Goal: Complete application form: Complete application form

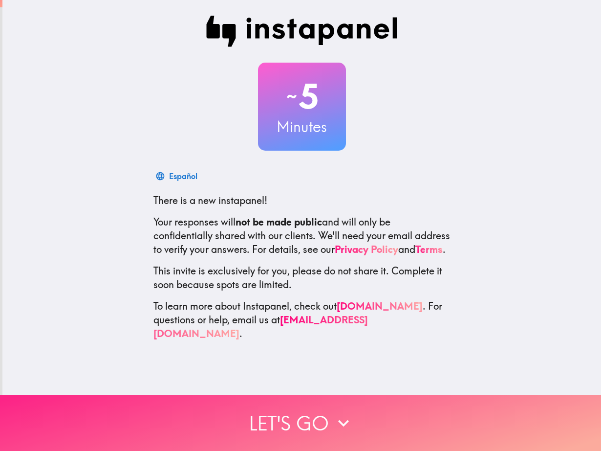
click at [287, 398] on button "Let's go" at bounding box center [300, 423] width 601 height 56
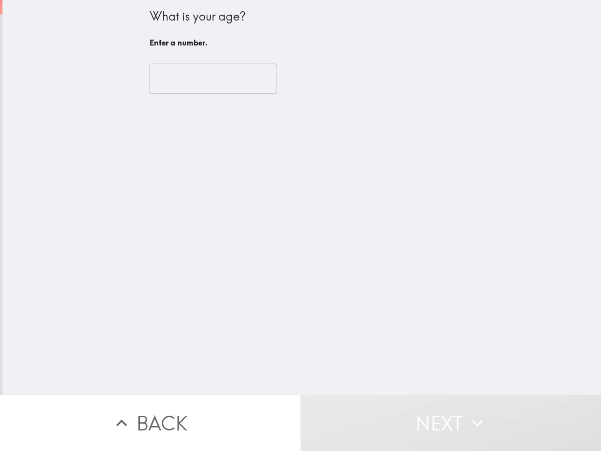
click at [204, 85] on input "number" at bounding box center [214, 79] width 128 height 30
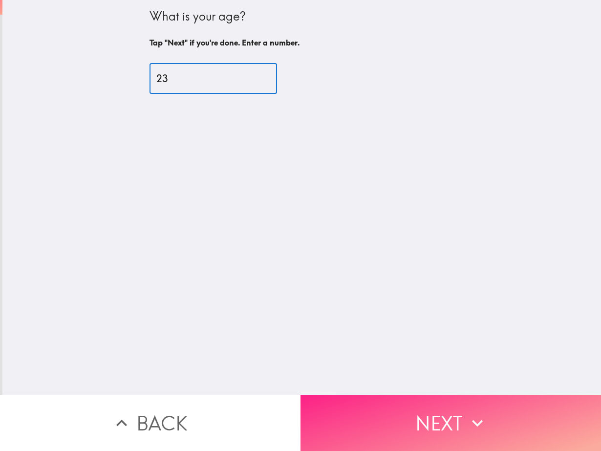
type input "23"
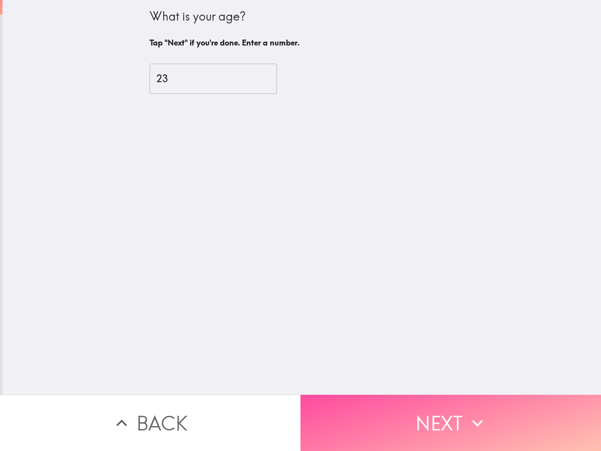
click at [449, 400] on button "Next" at bounding box center [451, 423] width 301 height 56
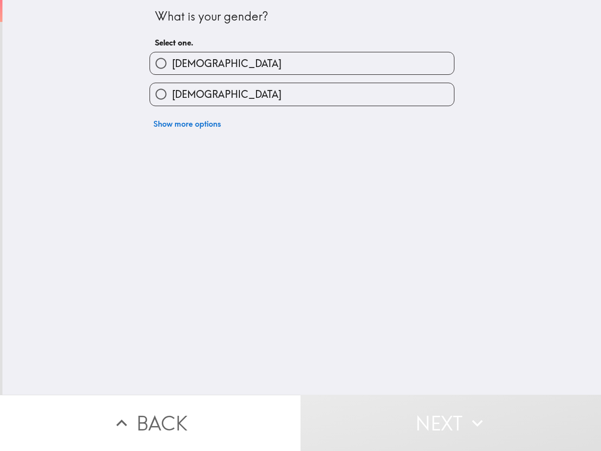
click at [236, 70] on label "[DEMOGRAPHIC_DATA]" at bounding box center [302, 63] width 304 height 22
click at [172, 70] on input "[DEMOGRAPHIC_DATA]" at bounding box center [161, 63] width 22 height 22
radio input "true"
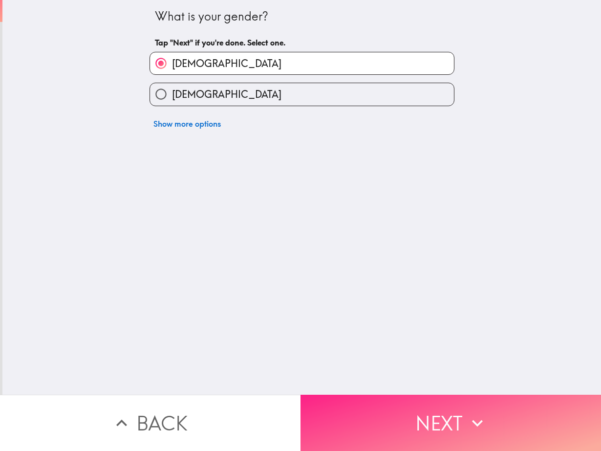
click at [468, 416] on icon "button" at bounding box center [478, 423] width 22 height 22
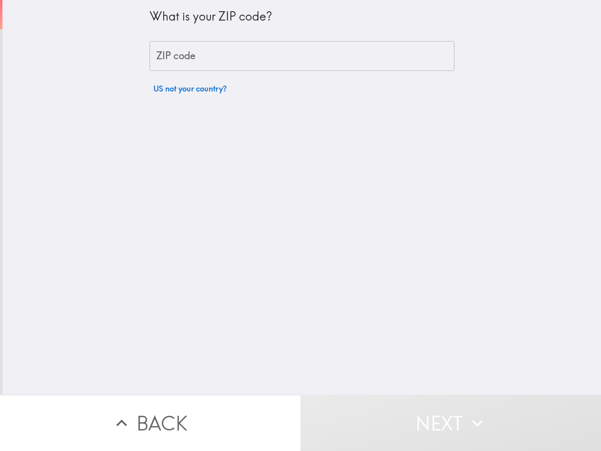
click at [183, 52] on input "ZIP code" at bounding box center [302, 56] width 305 height 30
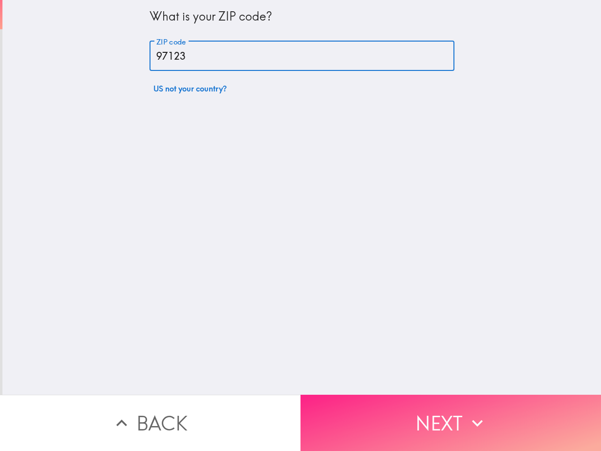
type input "97123"
click at [407, 416] on button "Next" at bounding box center [451, 423] width 301 height 56
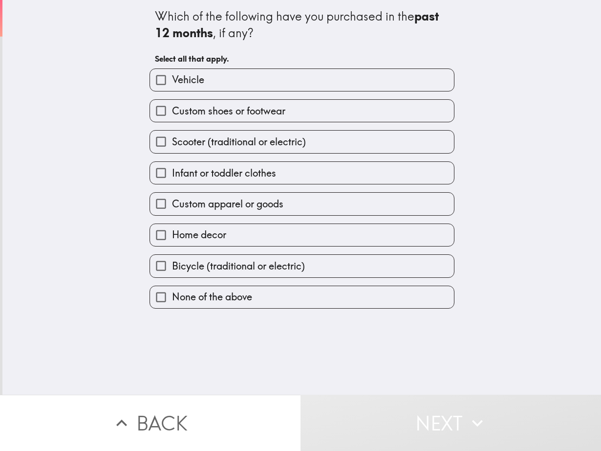
click at [184, 80] on span "Vehicle" at bounding box center [188, 80] width 32 height 14
click at [172, 80] on input "Vehicle" at bounding box center [161, 80] width 22 height 22
checkbox input "true"
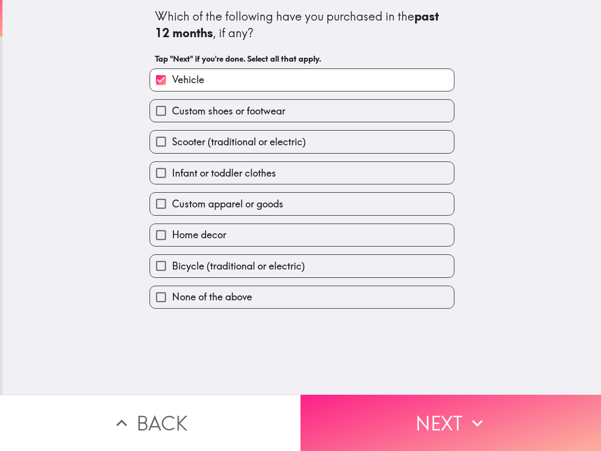
click at [372, 415] on button "Next" at bounding box center [451, 423] width 301 height 56
